Goal: Obtain resource: Download file/media

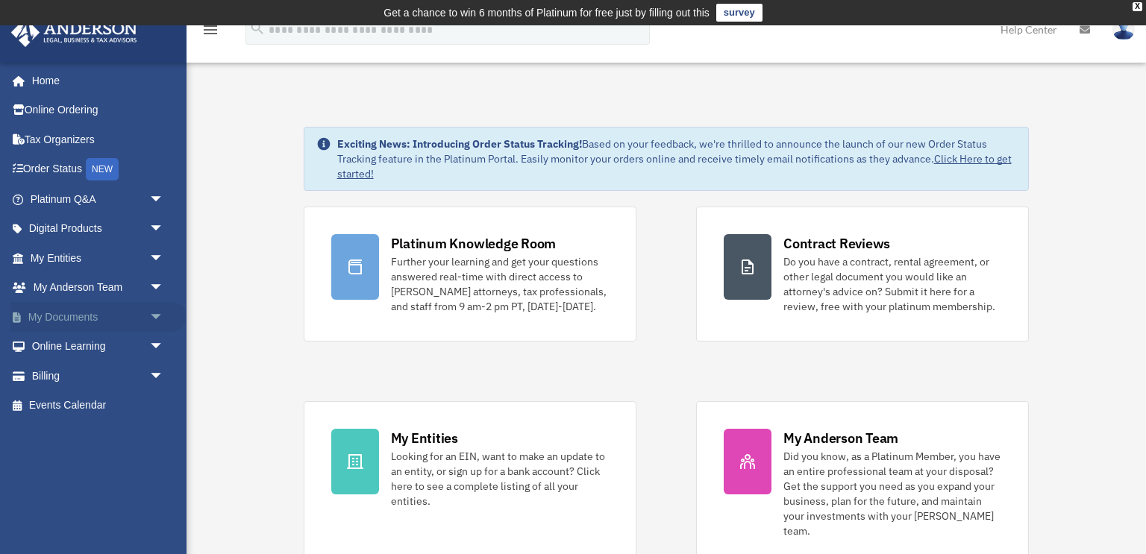
click at [116, 310] on link "My Documents arrow_drop_down" at bounding box center [98, 317] width 176 height 30
click at [152, 316] on span "arrow_drop_down" at bounding box center [164, 317] width 30 height 31
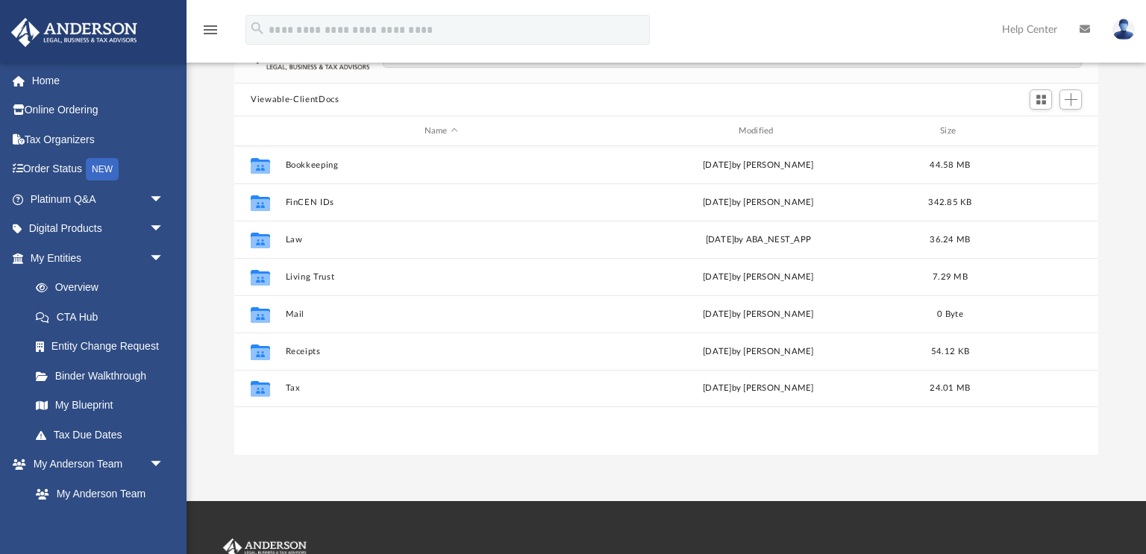
scroll to position [145, 0]
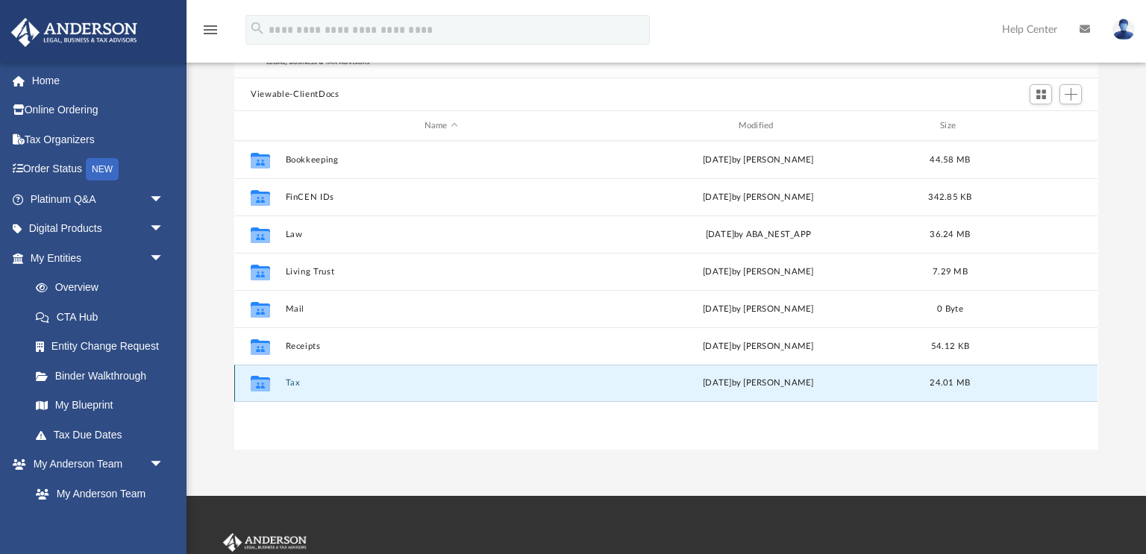
click at [289, 378] on button "Tax" at bounding box center [441, 383] width 311 height 10
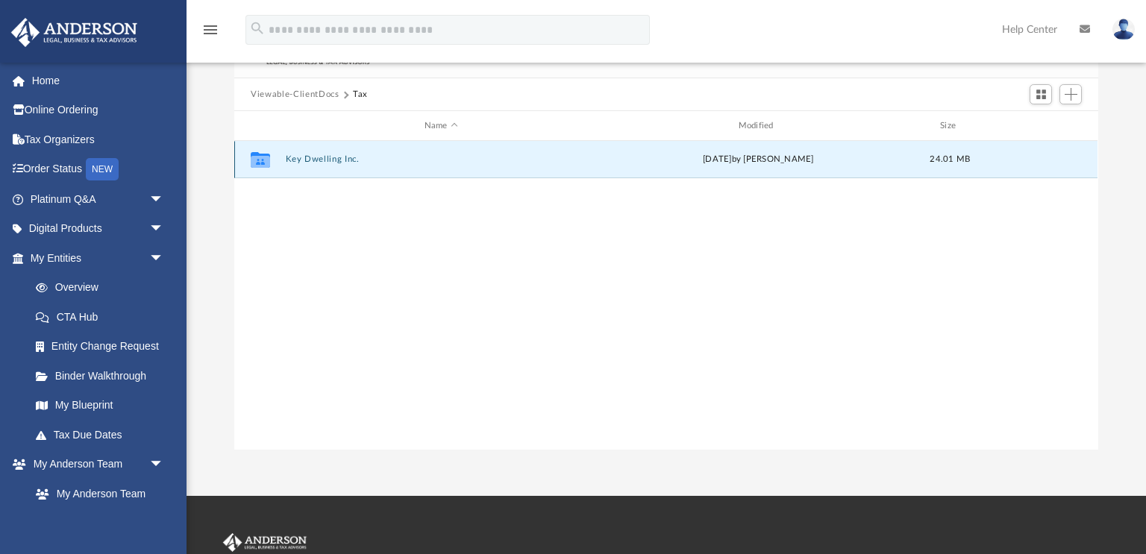
click at [322, 155] on button "Key Dwelling Inc." at bounding box center [441, 159] width 311 height 10
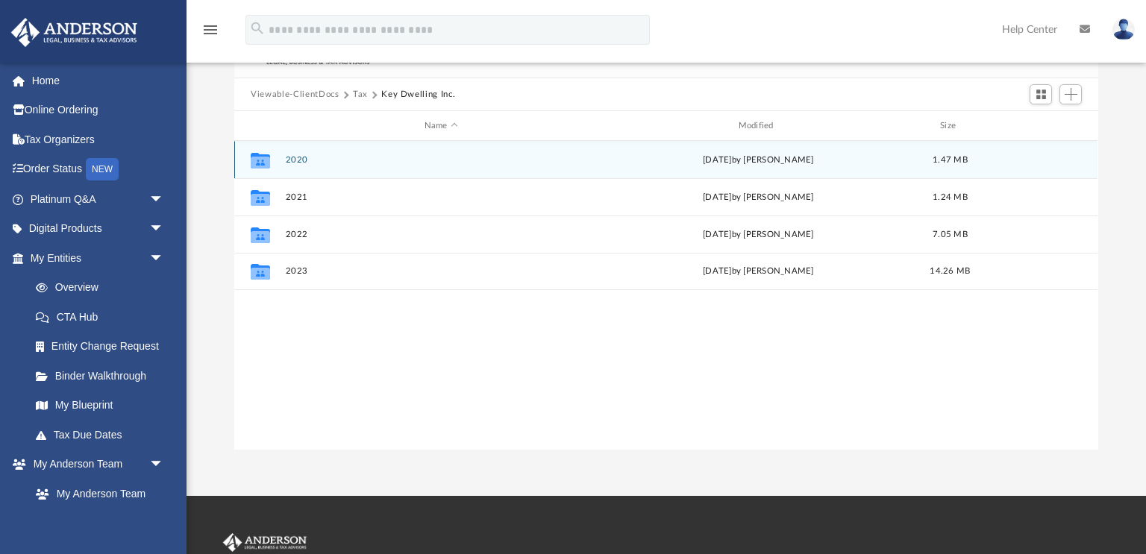
click at [290, 157] on button "2020" at bounding box center [441, 160] width 311 height 10
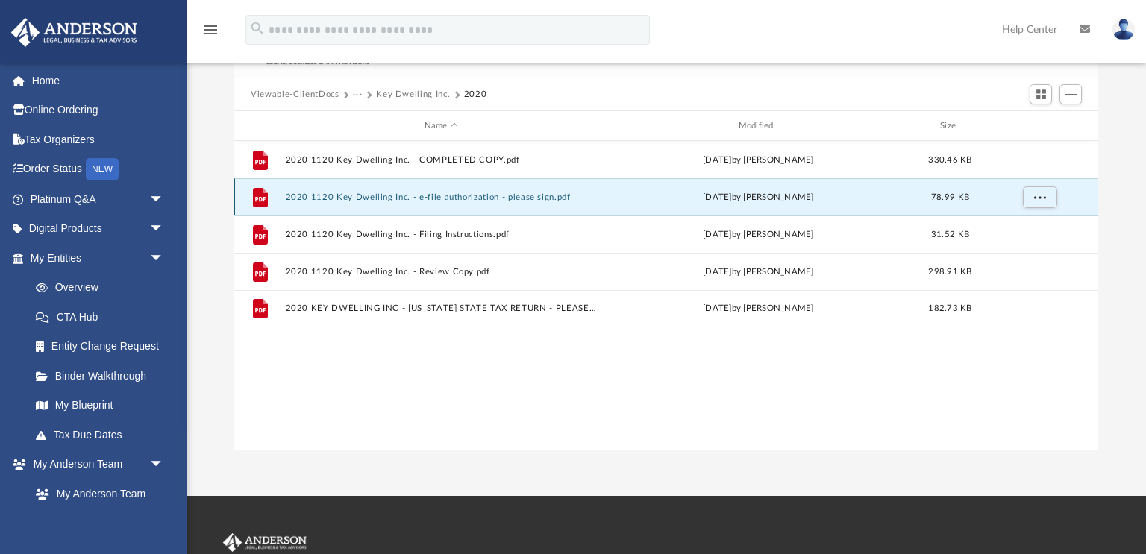
click at [440, 194] on button "2020 1120 Key Dwelling Inc. - e-file authorization - please sign.pdf" at bounding box center [441, 198] width 311 height 10
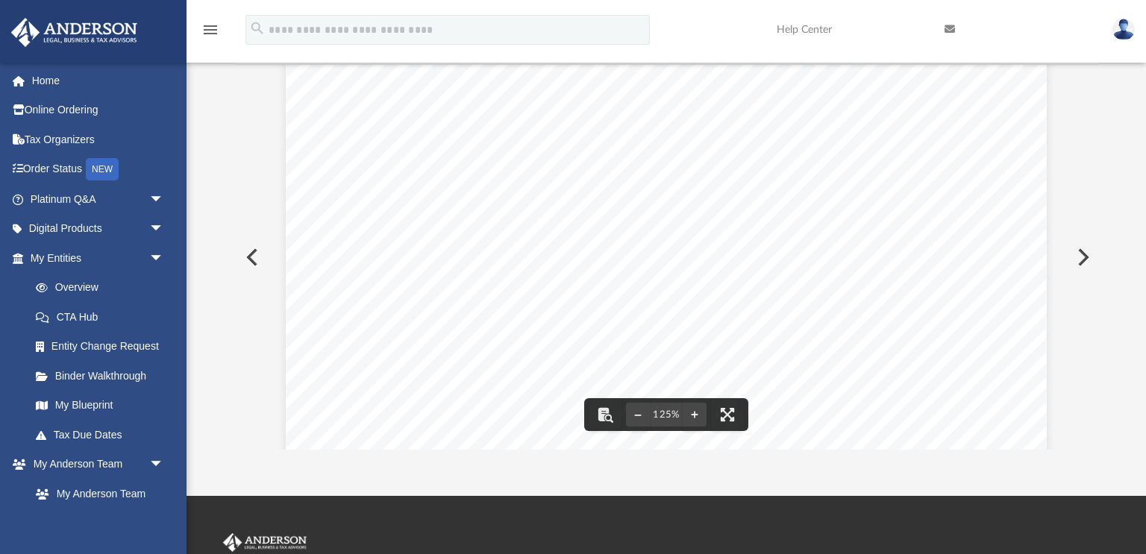
scroll to position [0, 0]
click at [253, 258] on button "Preview" at bounding box center [250, 258] width 33 height 42
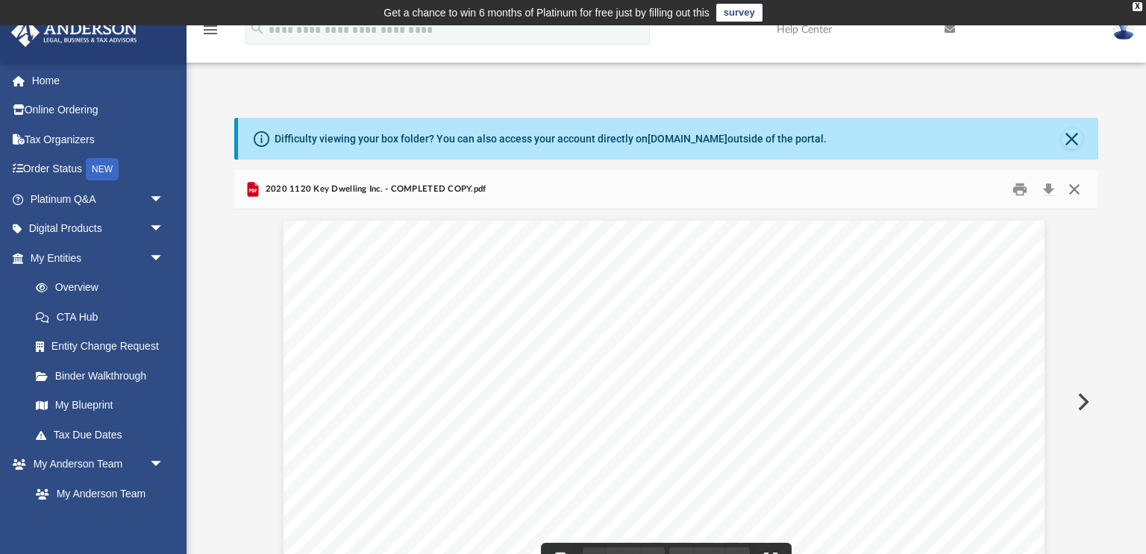
click at [1075, 191] on button "Close" at bounding box center [1074, 189] width 27 height 23
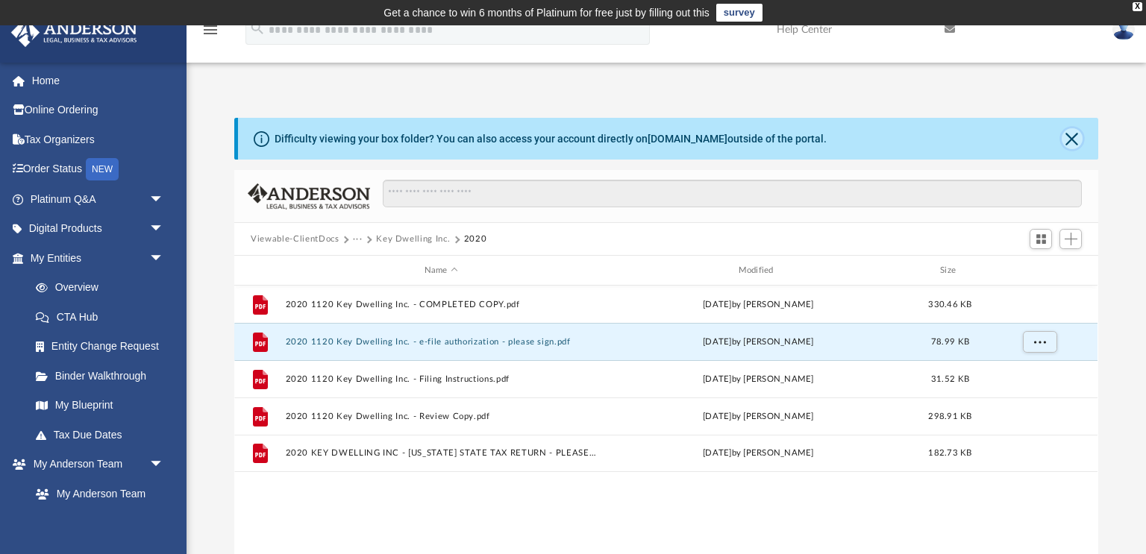
click at [1080, 139] on button "Close" at bounding box center [1072, 138] width 21 height 21
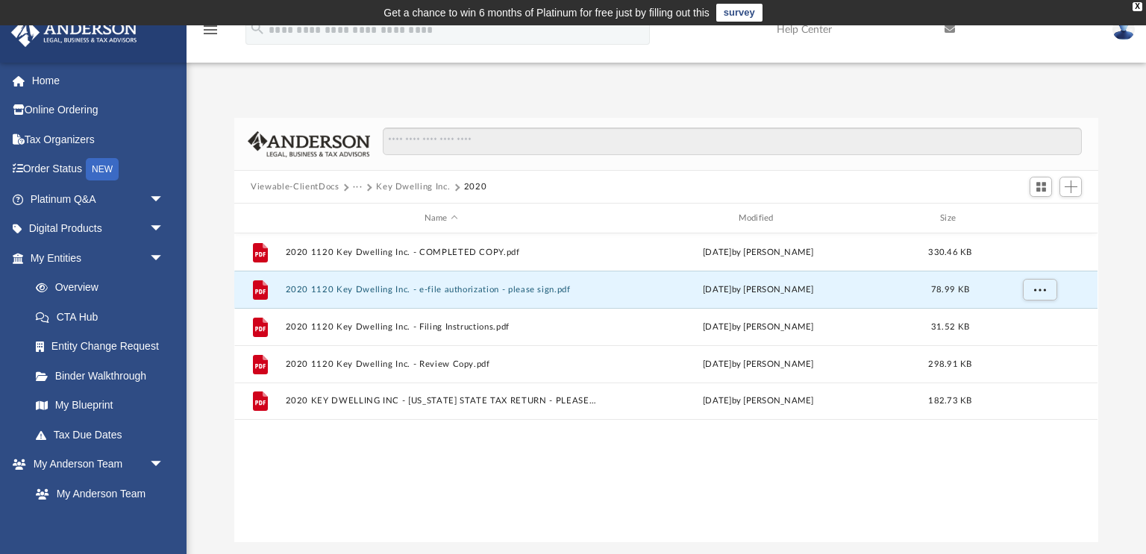
click at [402, 184] on button "Key Dwelling Inc." at bounding box center [413, 187] width 74 height 13
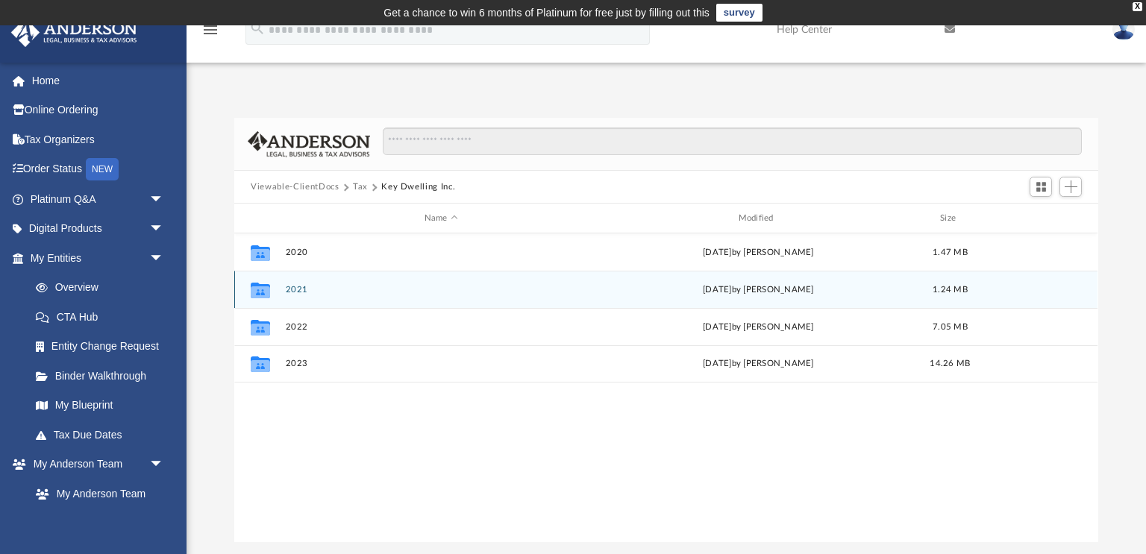
click at [301, 287] on button "2021" at bounding box center [441, 290] width 311 height 10
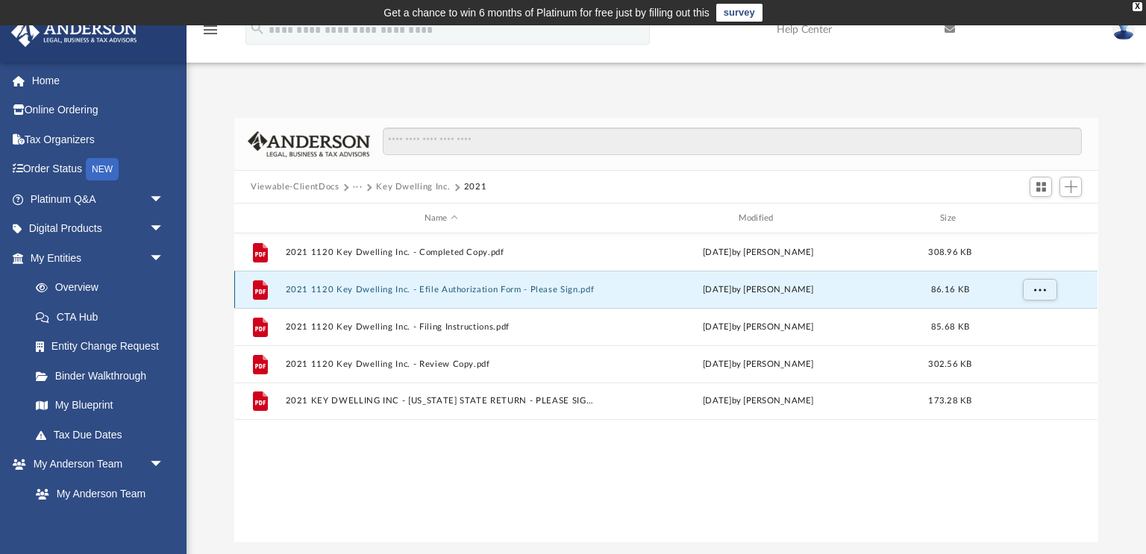
click at [319, 287] on button "2021 1120 Key Dwelling Inc. - Efile Authorization Form - Please Sign.pdf" at bounding box center [441, 290] width 311 height 10
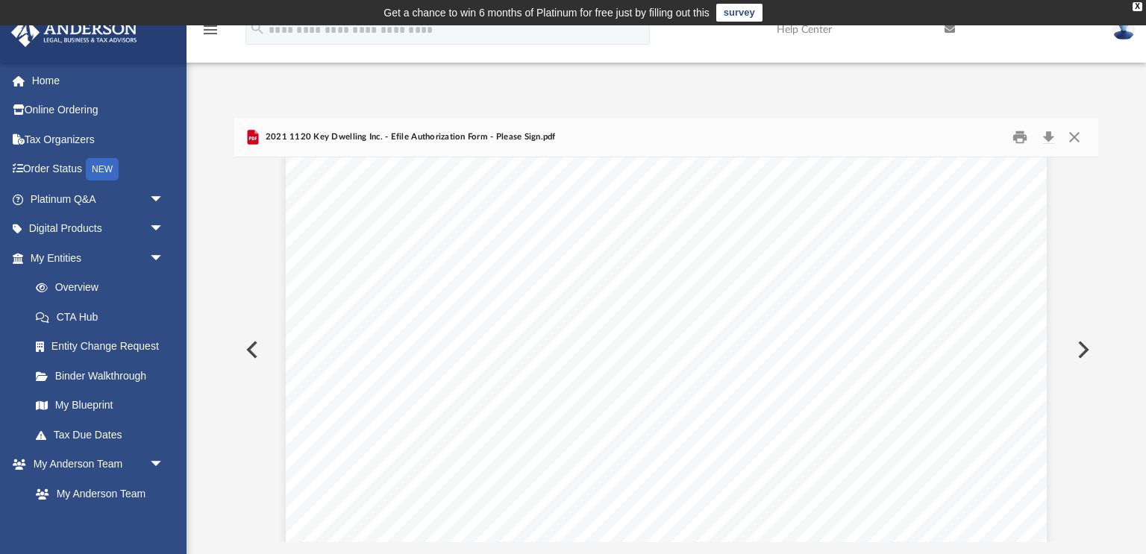
scroll to position [622, 0]
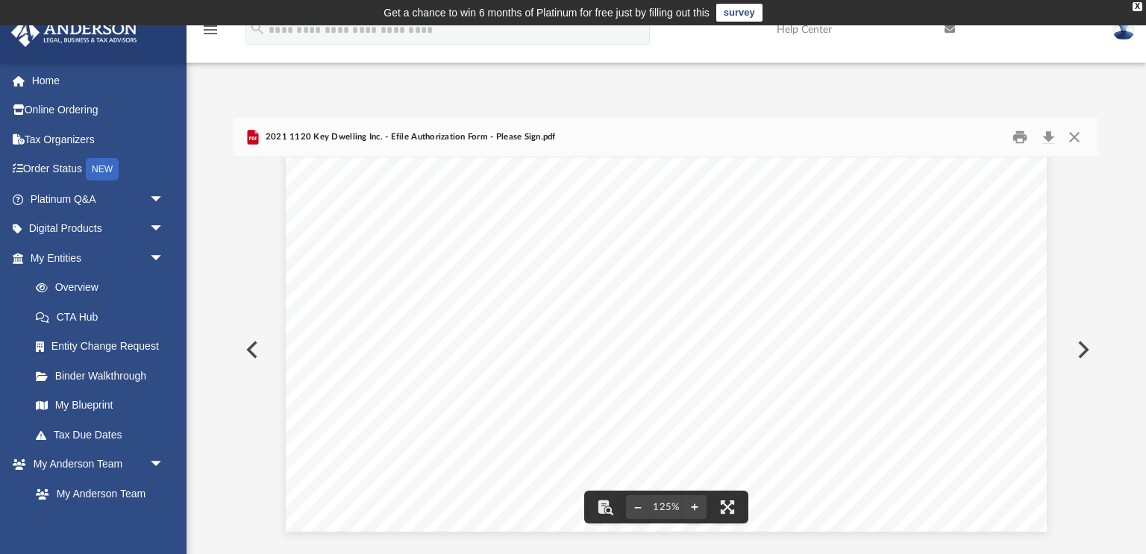
click at [1079, 353] on button "Preview" at bounding box center [1081, 350] width 33 height 42
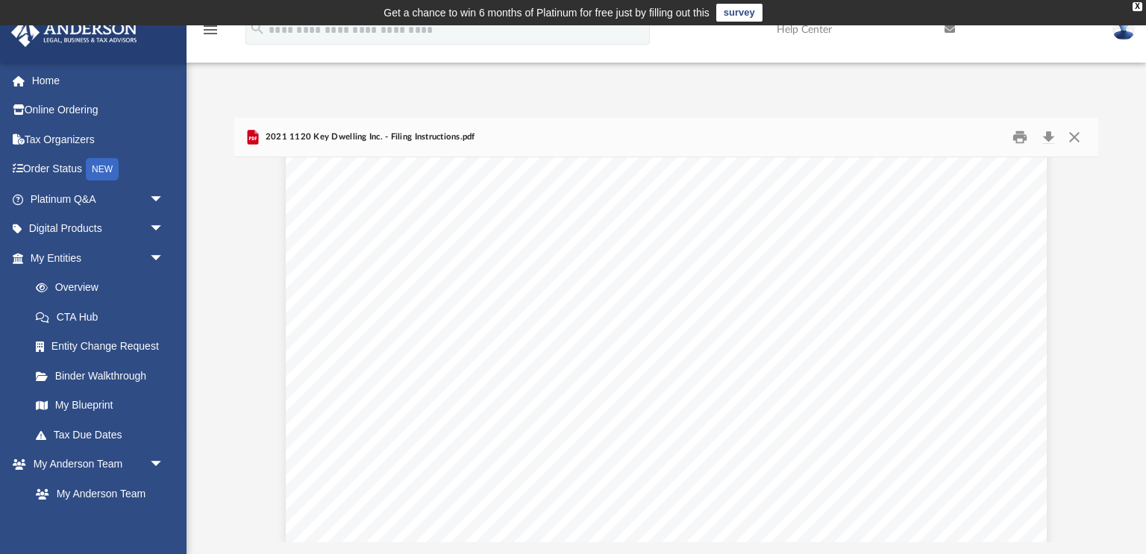
scroll to position [1182, 0]
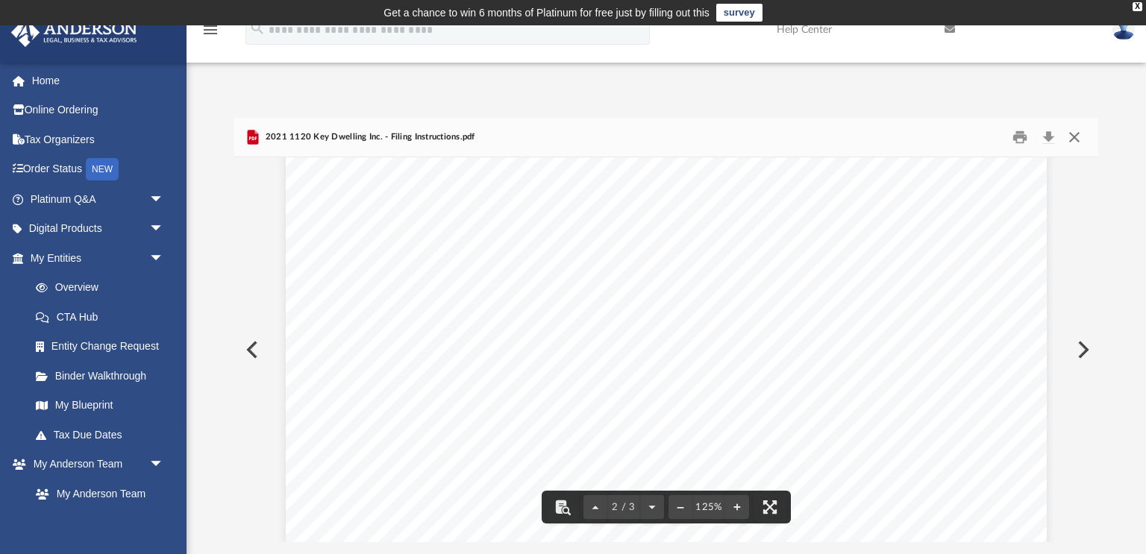
click at [1077, 140] on button "Close" at bounding box center [1074, 137] width 27 height 23
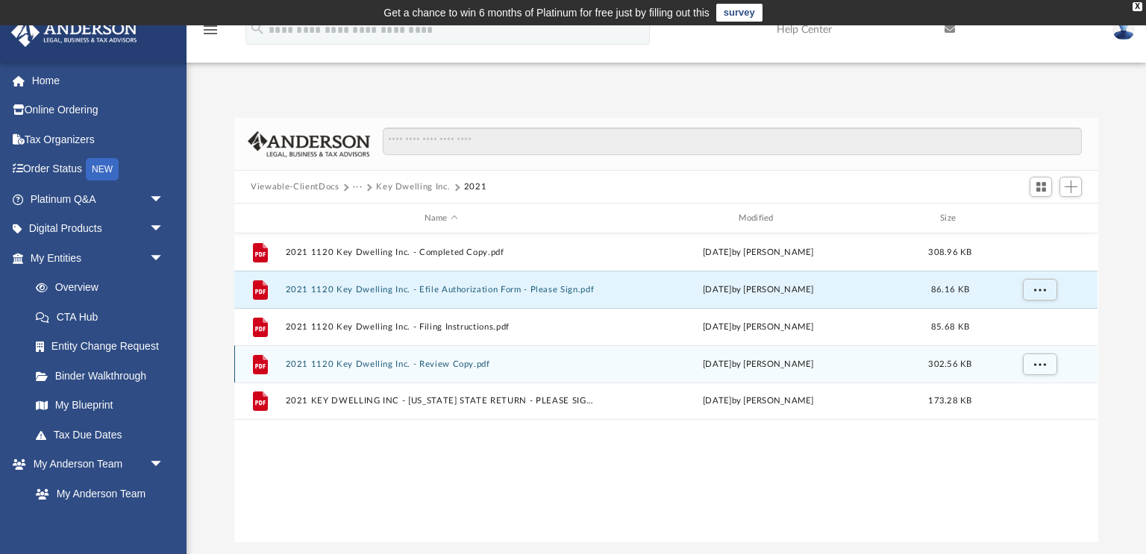
click at [448, 363] on button "2021 1120 Key Dwelling Inc. - Review Copy.pdf" at bounding box center [441, 365] width 311 height 10
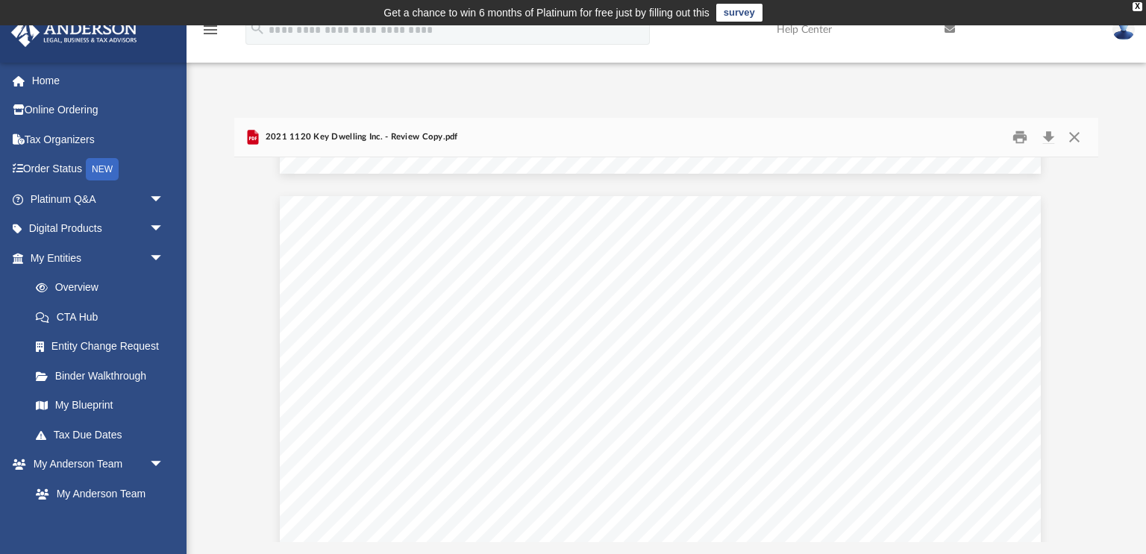
scroll to position [18885, 6]
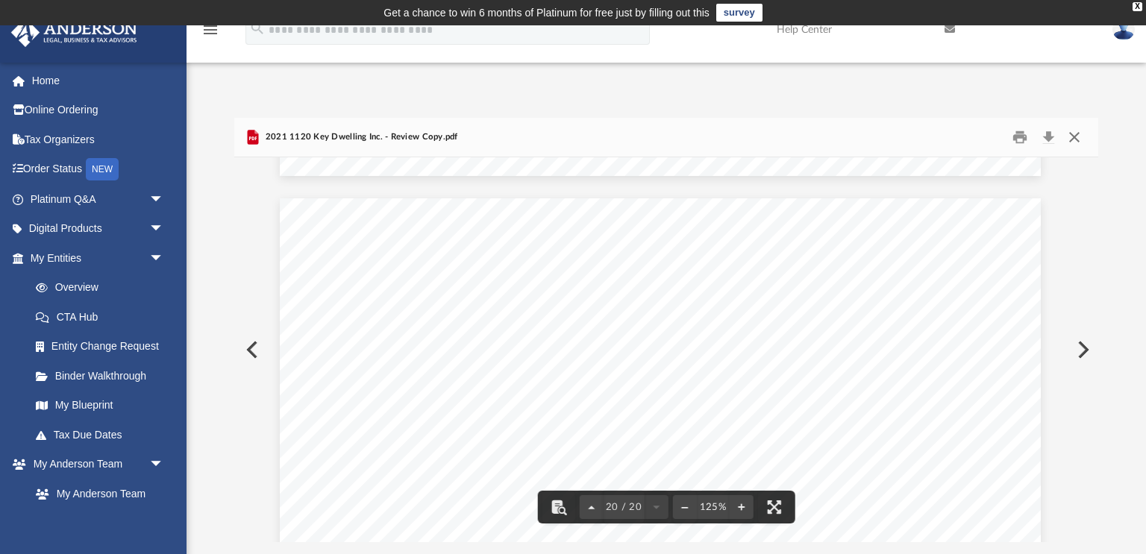
click at [1077, 137] on button "Close" at bounding box center [1074, 137] width 27 height 23
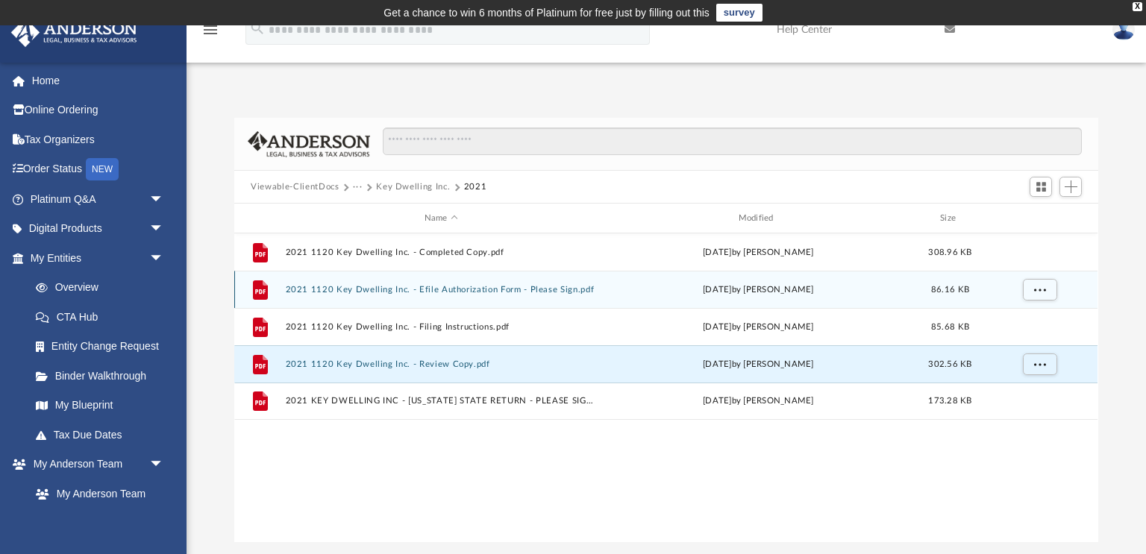
click at [480, 286] on button "2021 1120 Key Dwelling Inc. - Efile Authorization Form - Please Sign.pdf" at bounding box center [441, 290] width 311 height 10
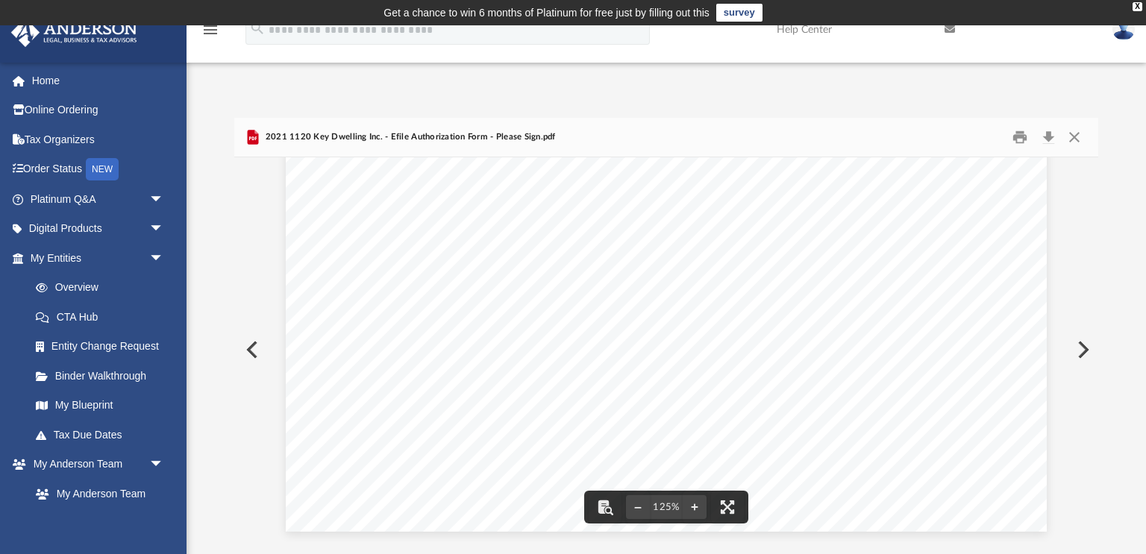
scroll to position [613, 0]
click at [1092, 352] on button "Preview" at bounding box center [1081, 350] width 33 height 42
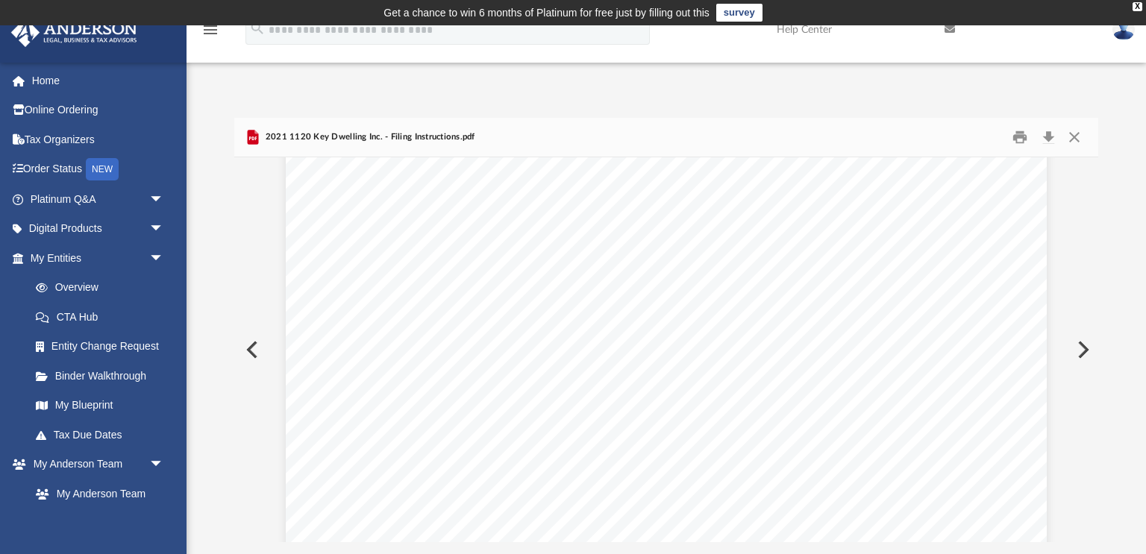
scroll to position [2245, 0]
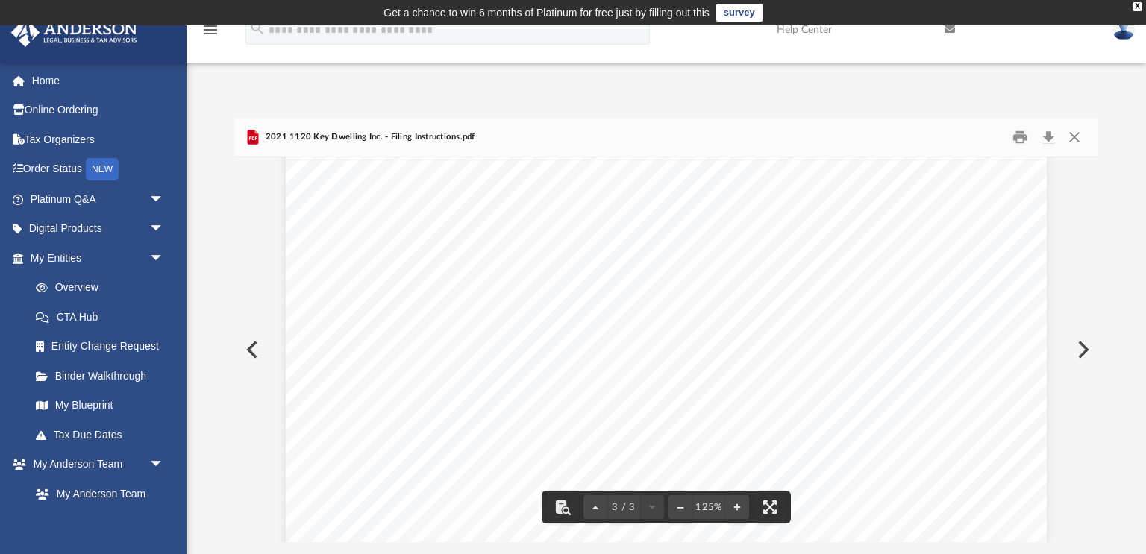
click at [1083, 350] on button "Preview" at bounding box center [1081, 350] width 33 height 42
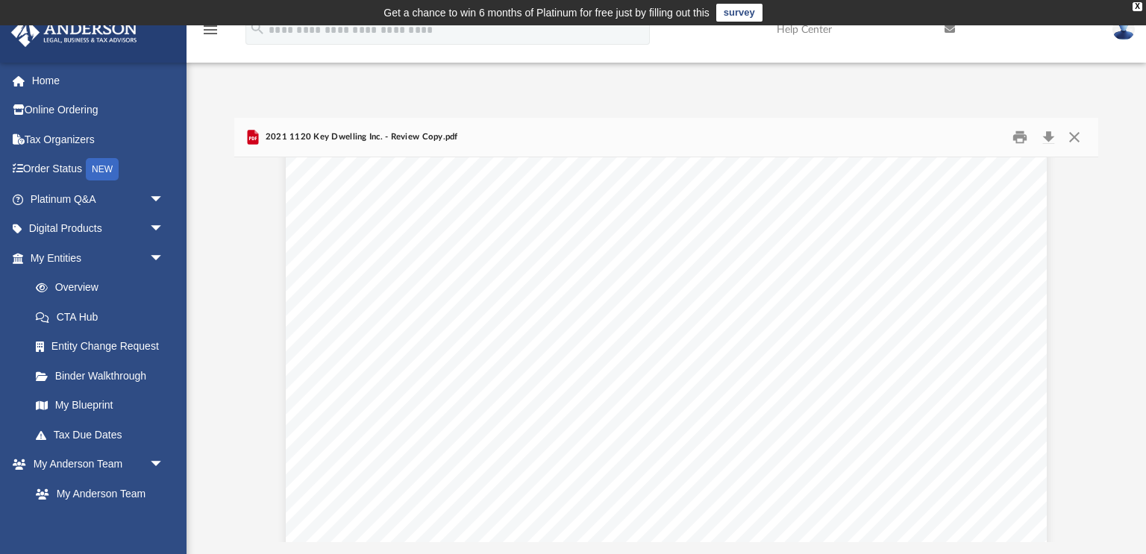
scroll to position [0, 0]
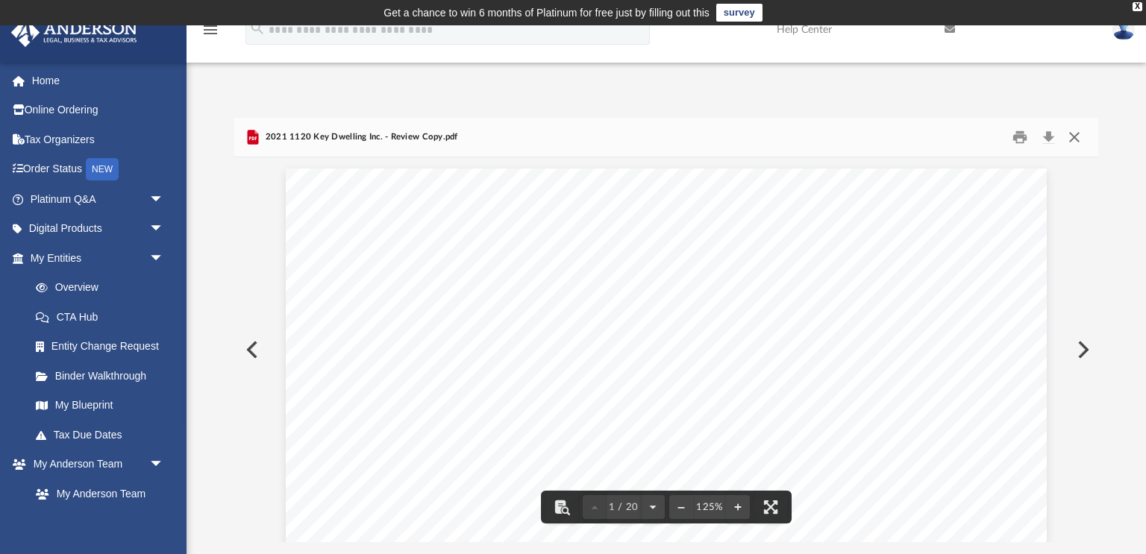
click at [1076, 134] on button "Close" at bounding box center [1074, 137] width 27 height 23
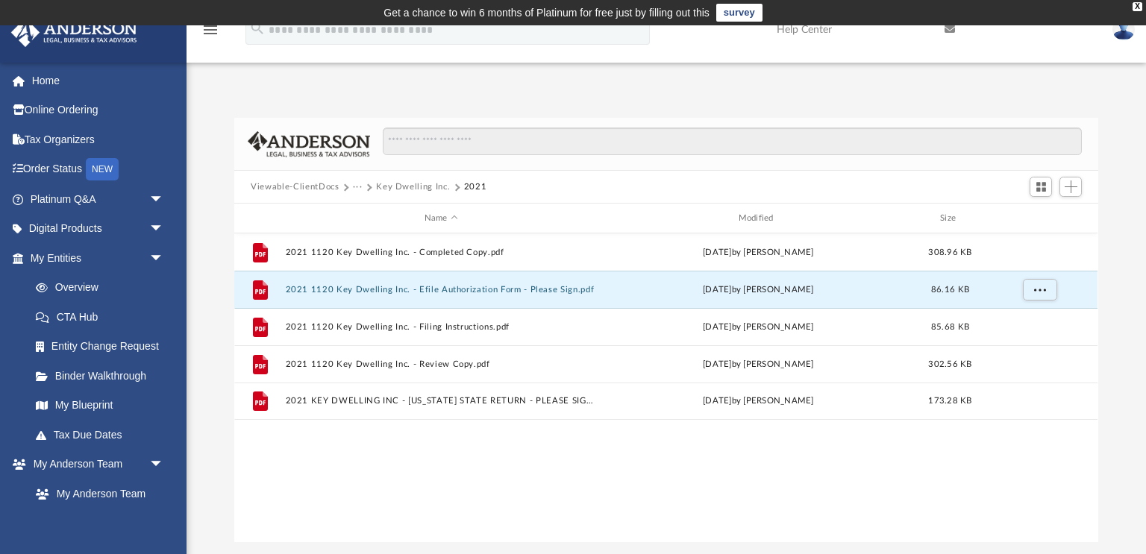
click at [384, 183] on button "Key Dwelling Inc." at bounding box center [413, 187] width 74 height 13
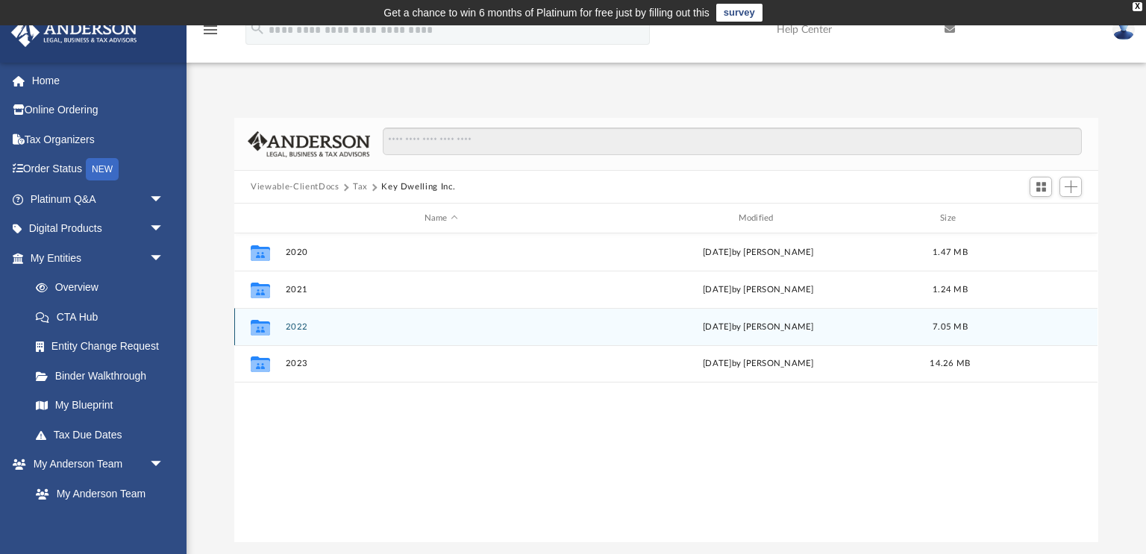
click at [301, 329] on button "2022" at bounding box center [441, 327] width 311 height 10
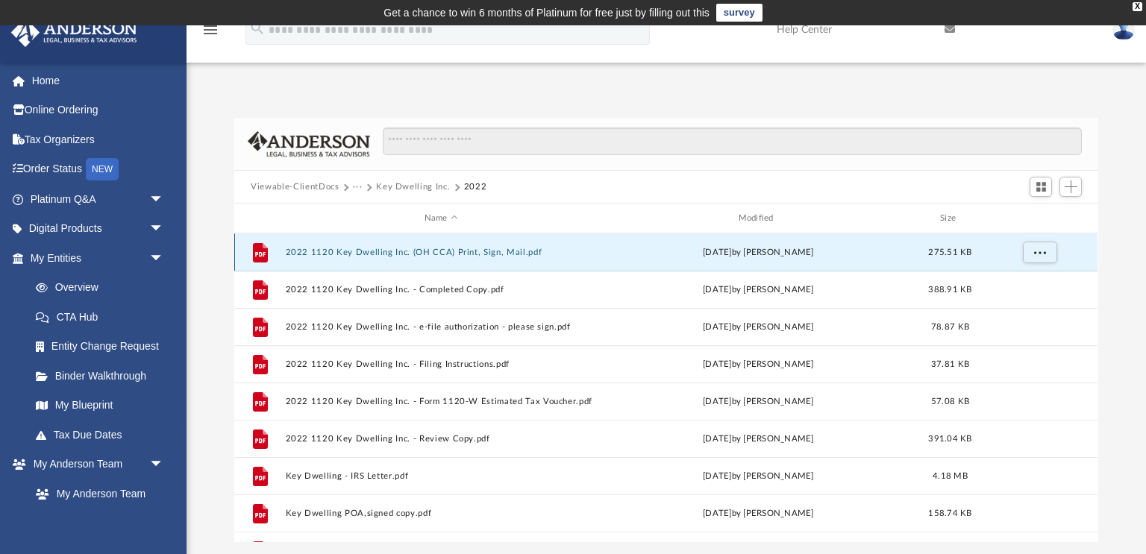
click at [430, 252] on button "2022 1120 Key Dwelling Inc. (OH CCA) Print, Sign, Mail.pdf" at bounding box center [441, 253] width 311 height 10
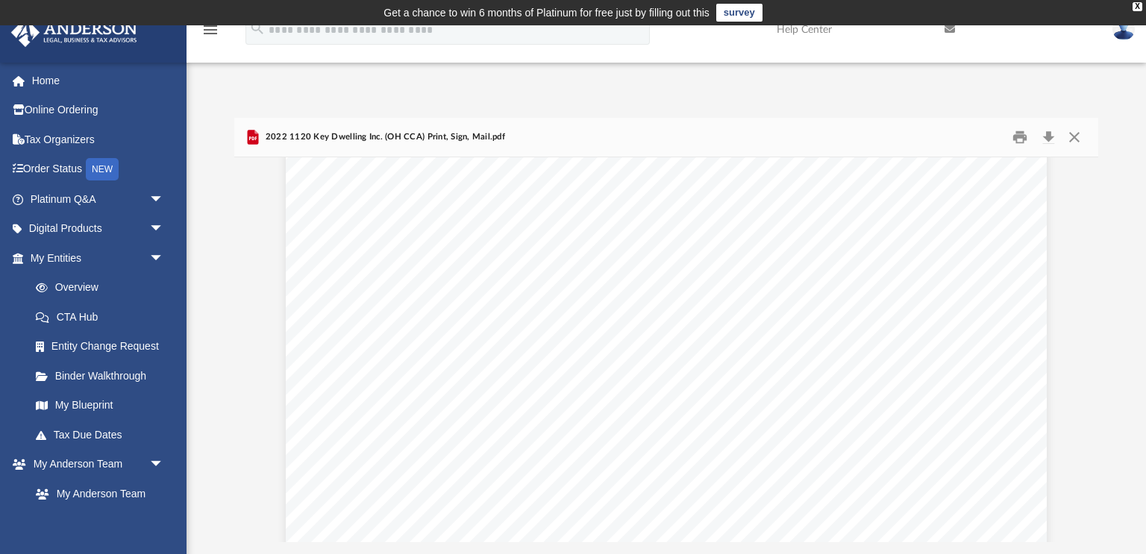
scroll to position [15772, 0]
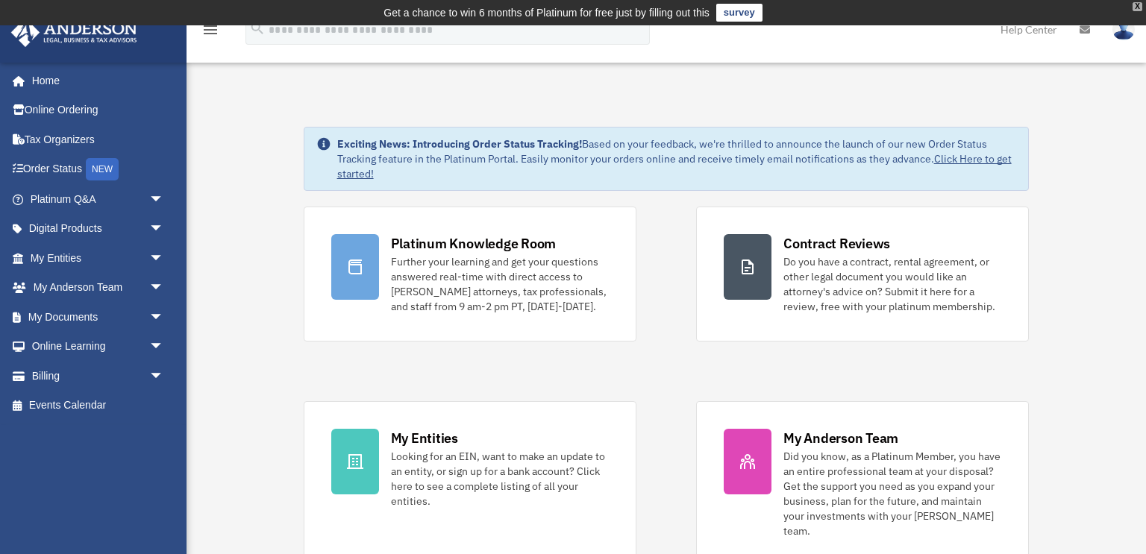
click at [1136, 5] on div "X" at bounding box center [1138, 6] width 10 height 9
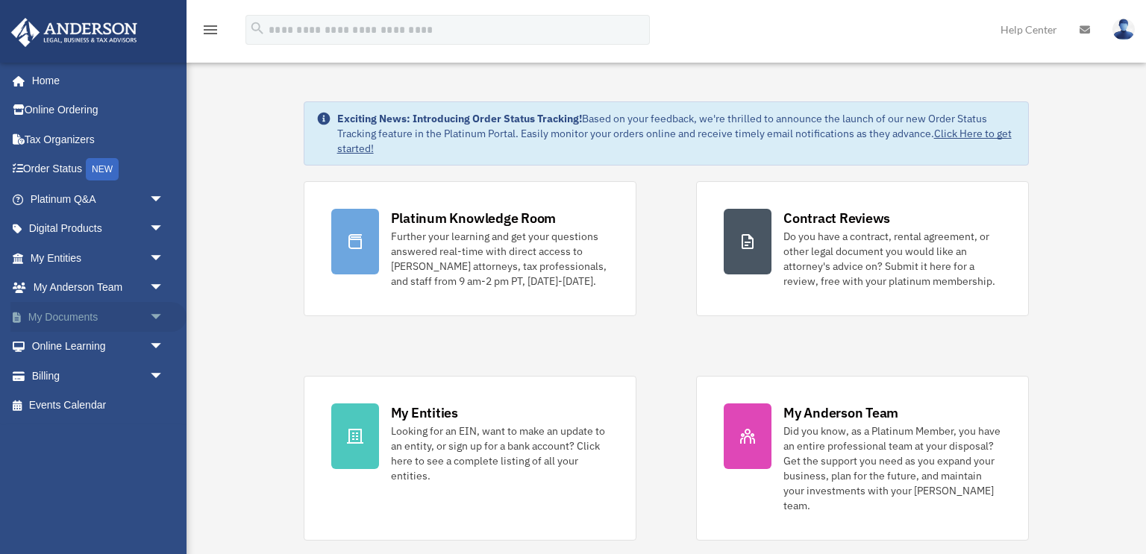
click at [154, 317] on span "arrow_drop_down" at bounding box center [164, 317] width 30 height 31
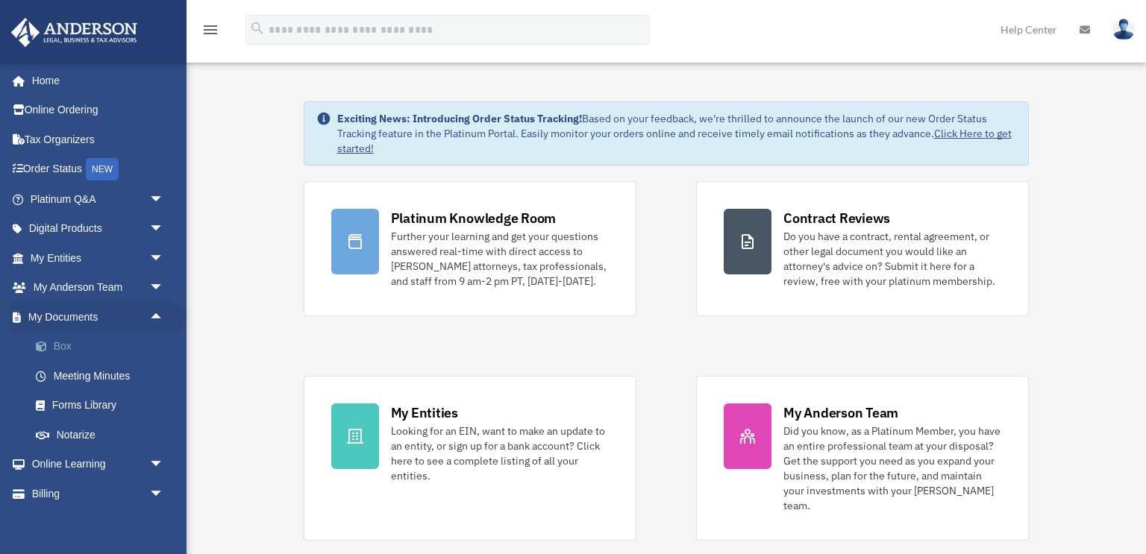
click at [57, 345] on link "Box" at bounding box center [104, 347] width 166 height 30
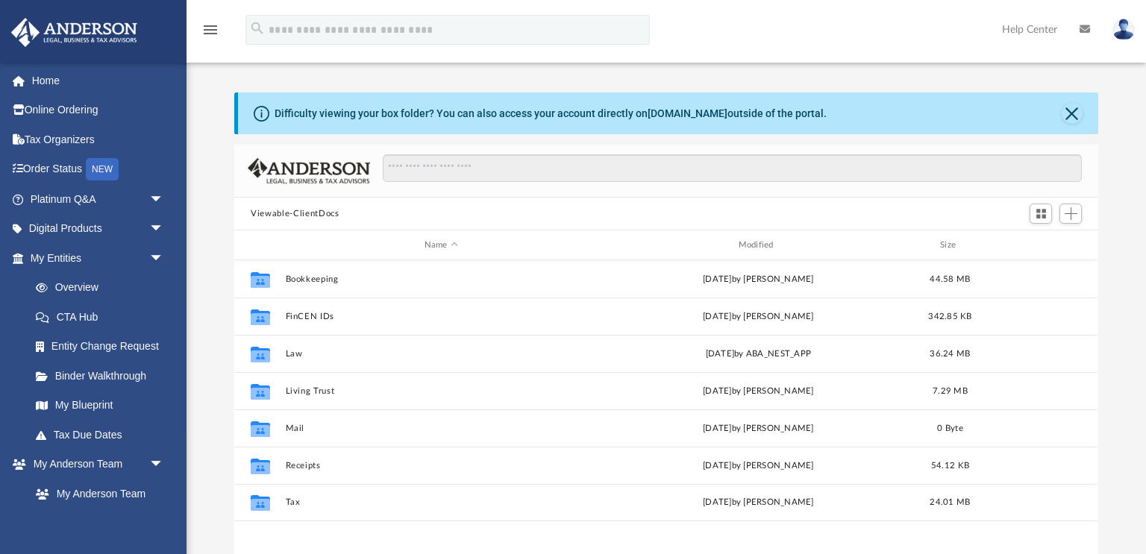
scroll to position [339, 863]
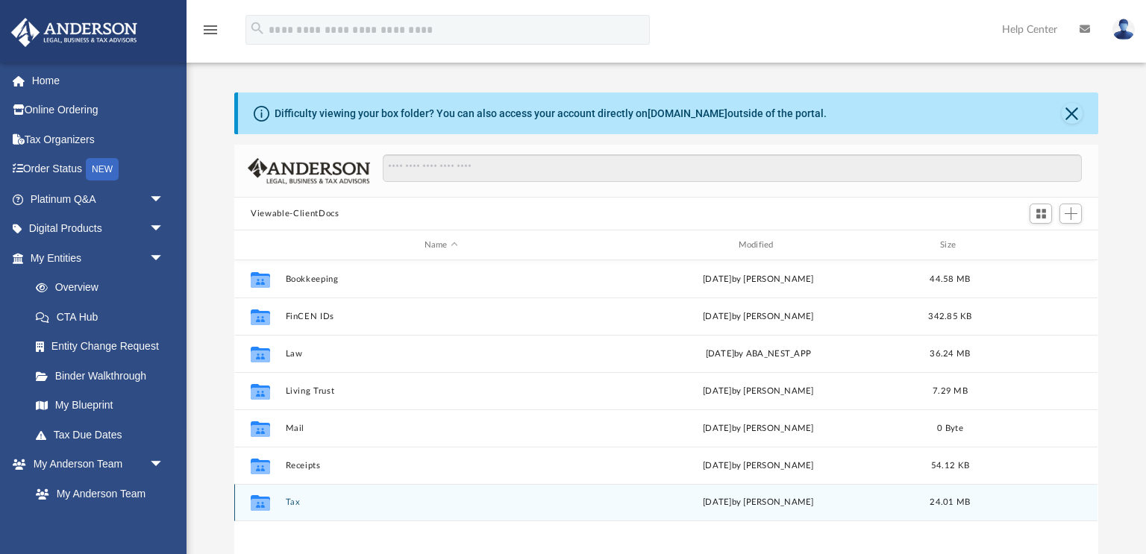
click at [289, 507] on div "Collaborated Folder Tax Thu Aug 21 2025 by Shaqedra Riley 24.01 MB" at bounding box center [665, 502] width 863 height 37
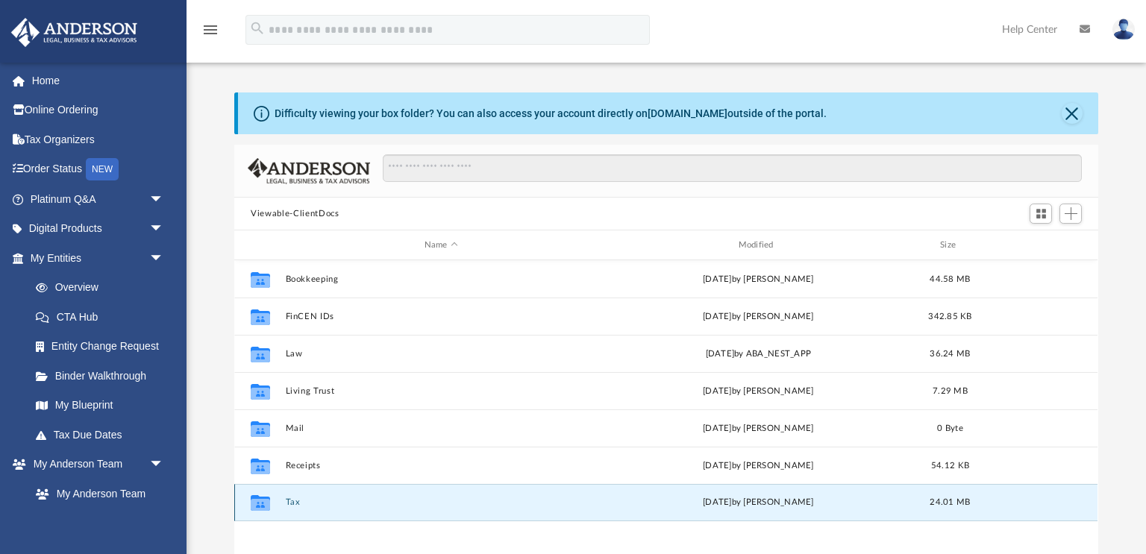
click at [289, 502] on button "Tax" at bounding box center [441, 503] width 311 height 10
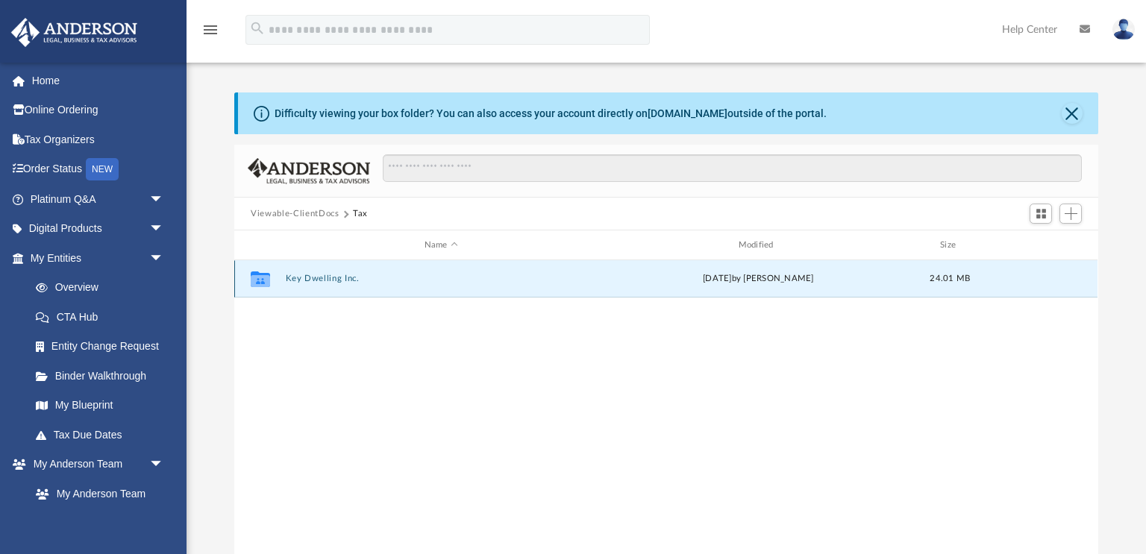
click at [310, 277] on button "Key Dwelling Inc." at bounding box center [441, 279] width 311 height 10
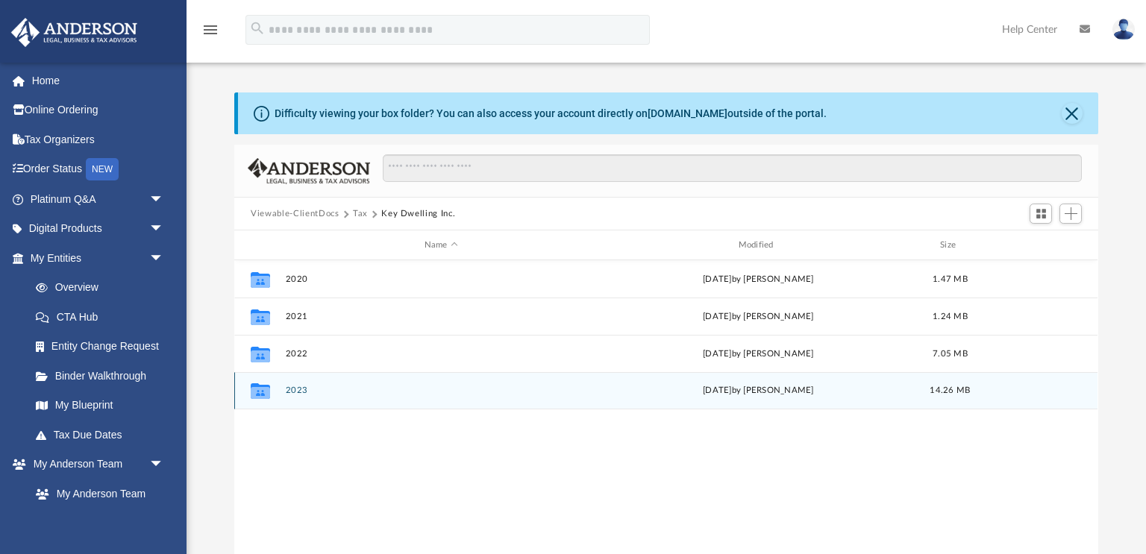
click at [294, 391] on button "2023" at bounding box center [441, 391] width 311 height 10
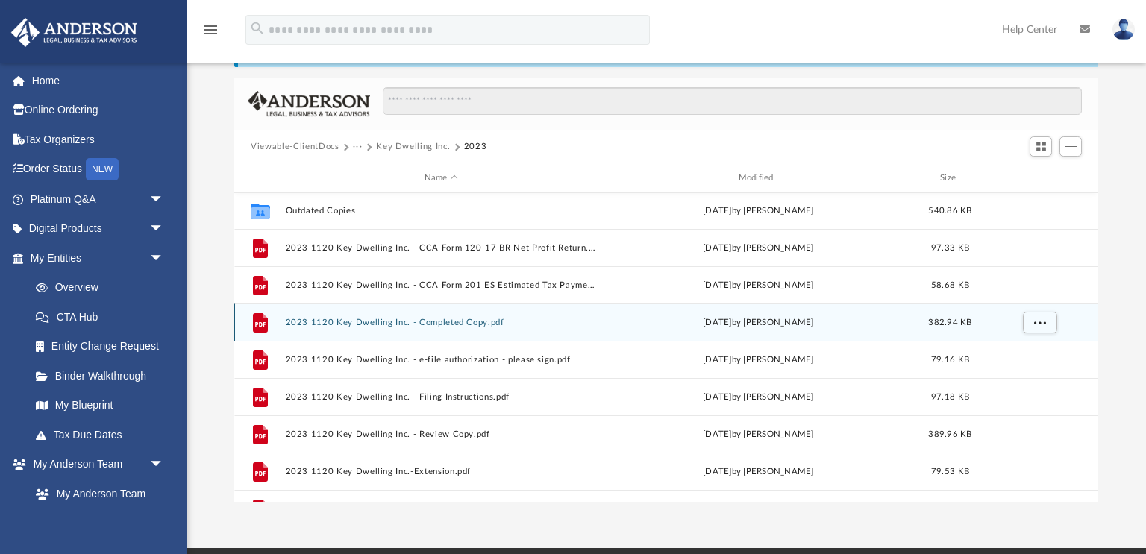
scroll to position [70, 0]
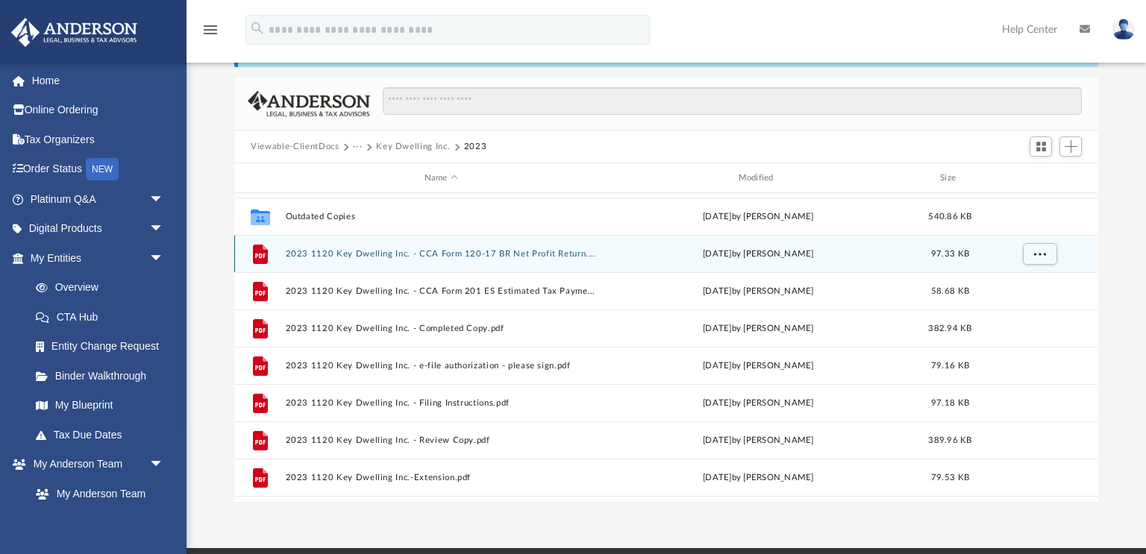
click at [449, 252] on button "2023 1120 Key Dwelling Inc. - CCA Form 120-17 BR Net Profit Return.pdf" at bounding box center [441, 254] width 311 height 10
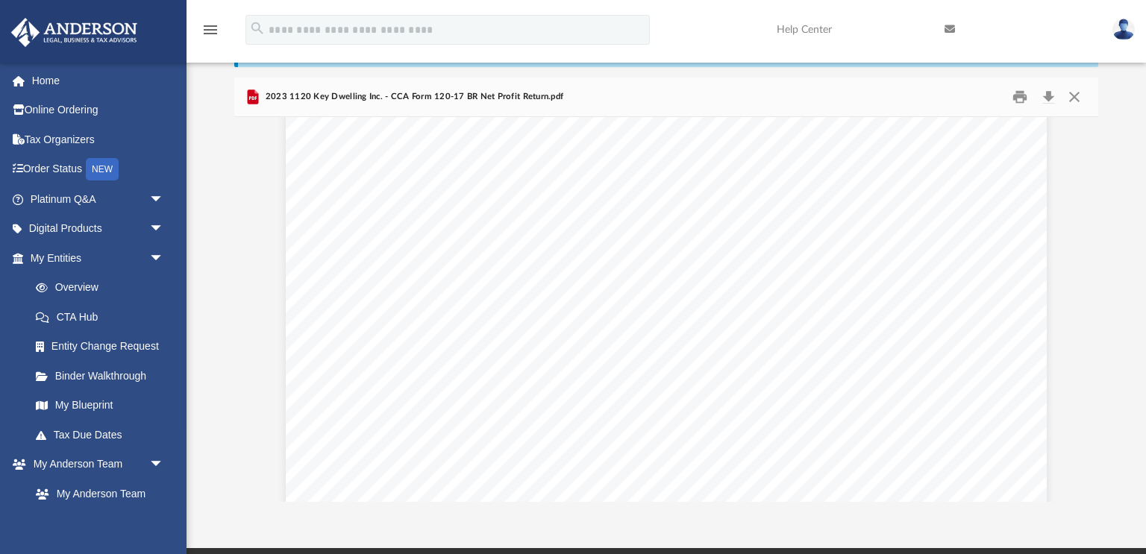
scroll to position [0, 0]
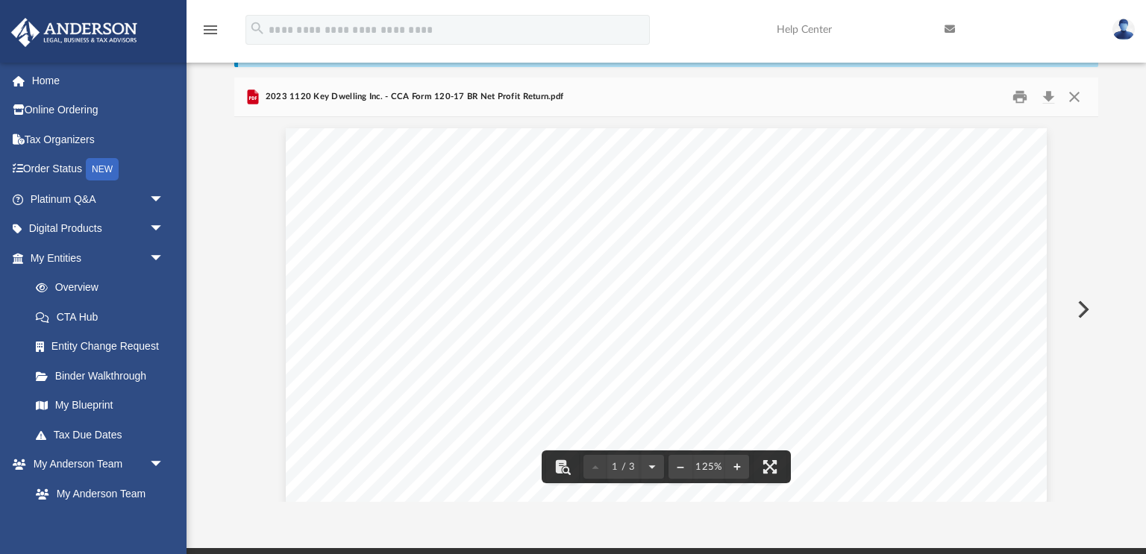
click at [1084, 312] on button "Preview" at bounding box center [1081, 310] width 33 height 42
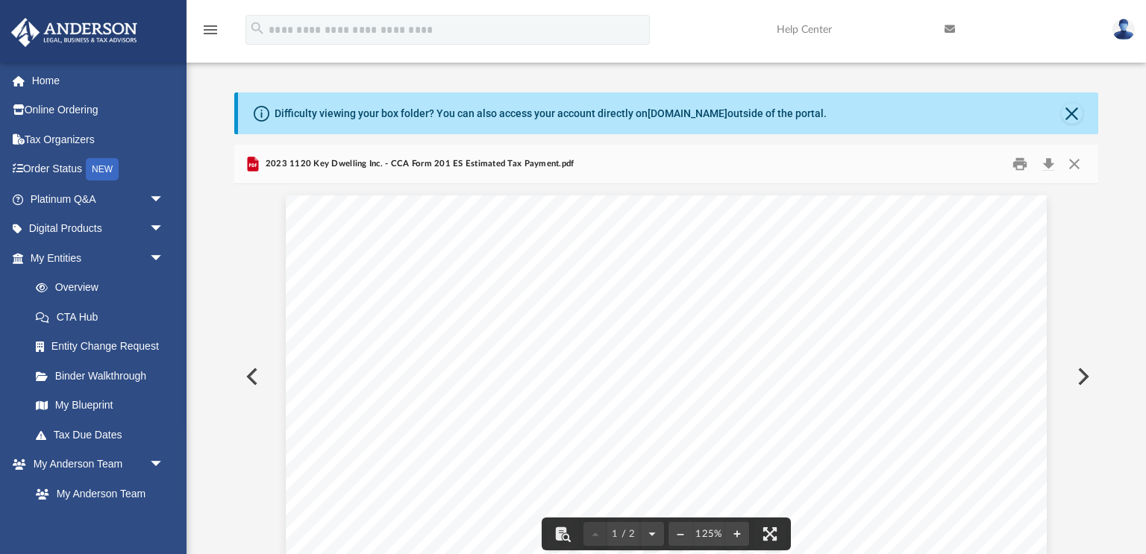
click at [244, 379] on button "Preview" at bounding box center [250, 377] width 33 height 42
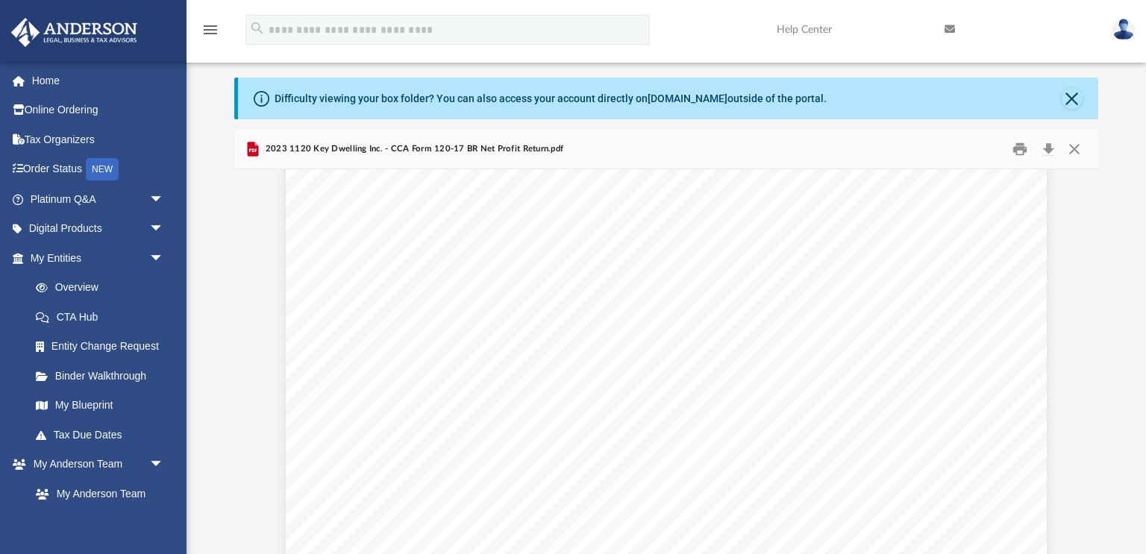
scroll to position [2636, 0]
click at [1076, 149] on button "Close" at bounding box center [1074, 149] width 27 height 23
